Goal: Register for event/course

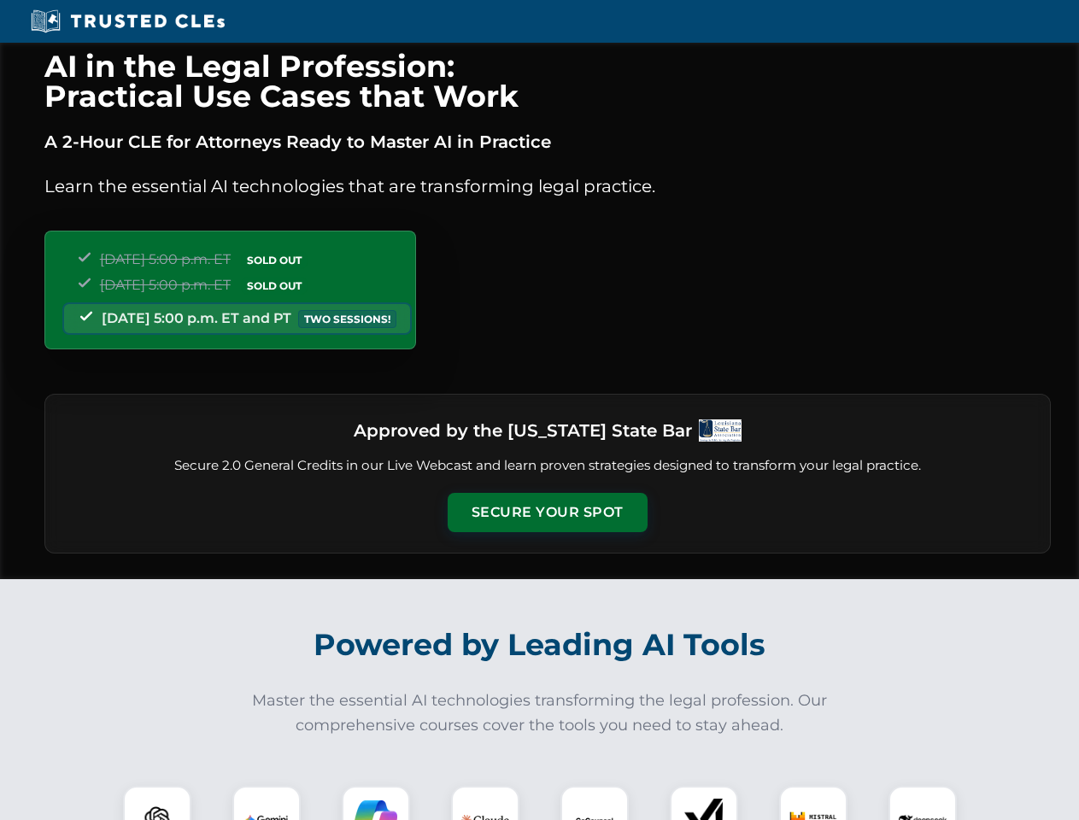
click at [547, 512] on button "Secure Your Spot" at bounding box center [547, 512] width 200 height 39
click at [157, 803] on img at bounding box center [157, 820] width 50 height 50
click at [266, 803] on img at bounding box center [266, 819] width 43 height 43
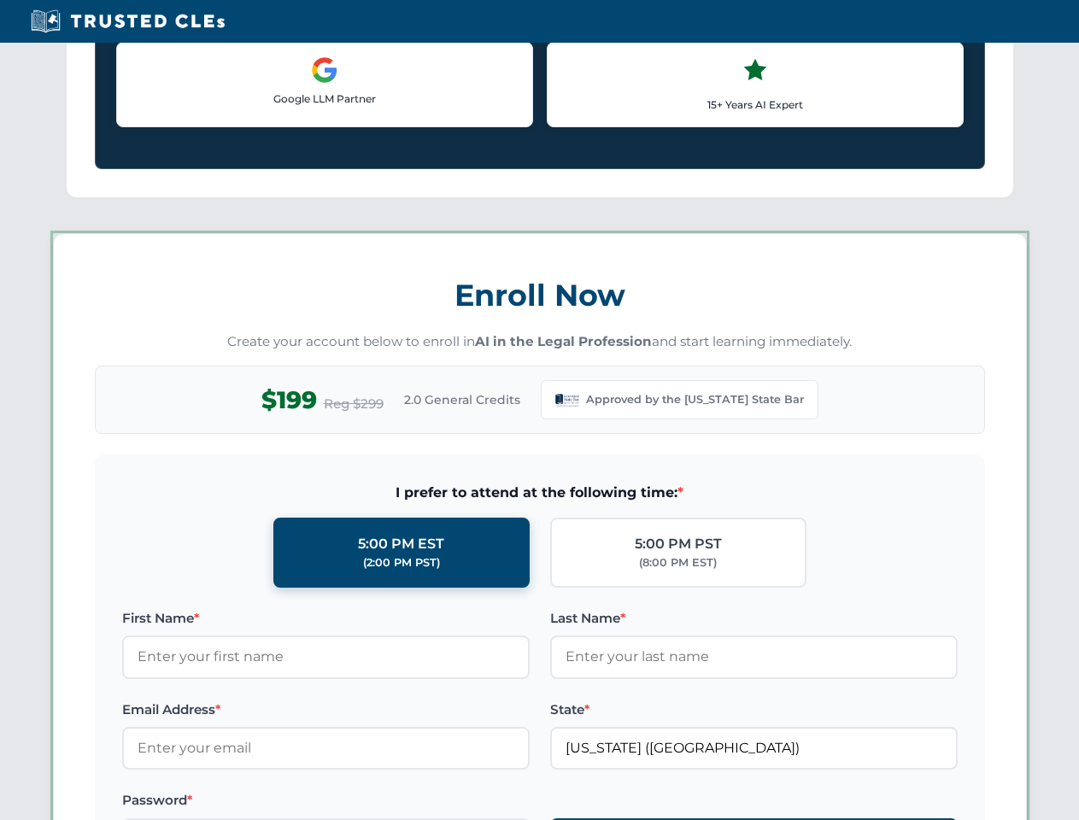
click at [376, 803] on label "Password *" at bounding box center [325, 800] width 407 height 20
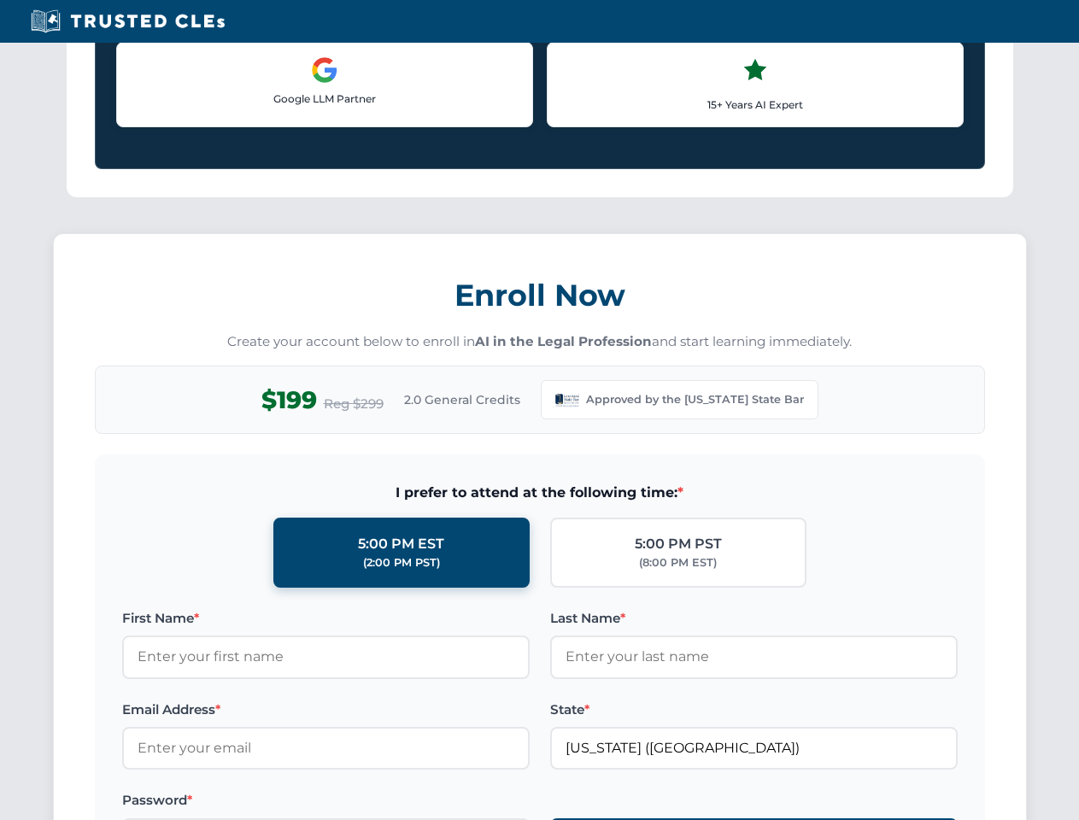
scroll to position [1664, 0]
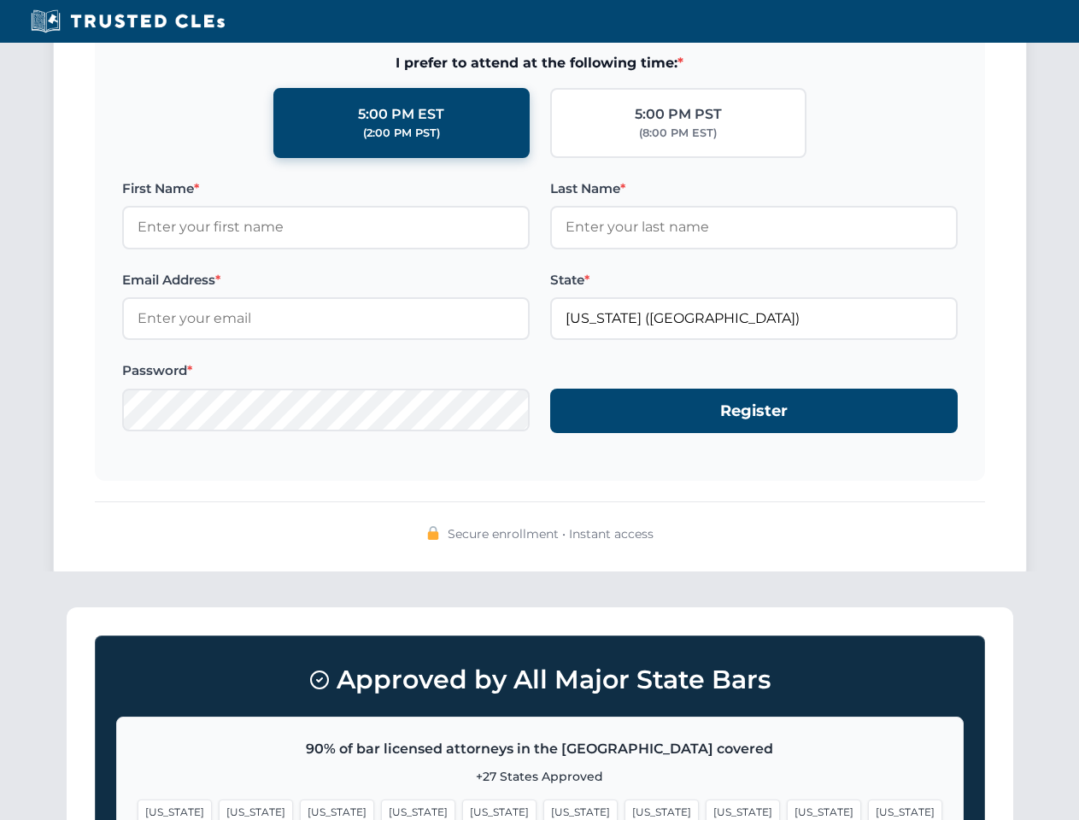
click at [786, 803] on span "[US_STATE]" at bounding box center [823, 811] width 74 height 25
